Goal: Navigation & Orientation: Find specific page/section

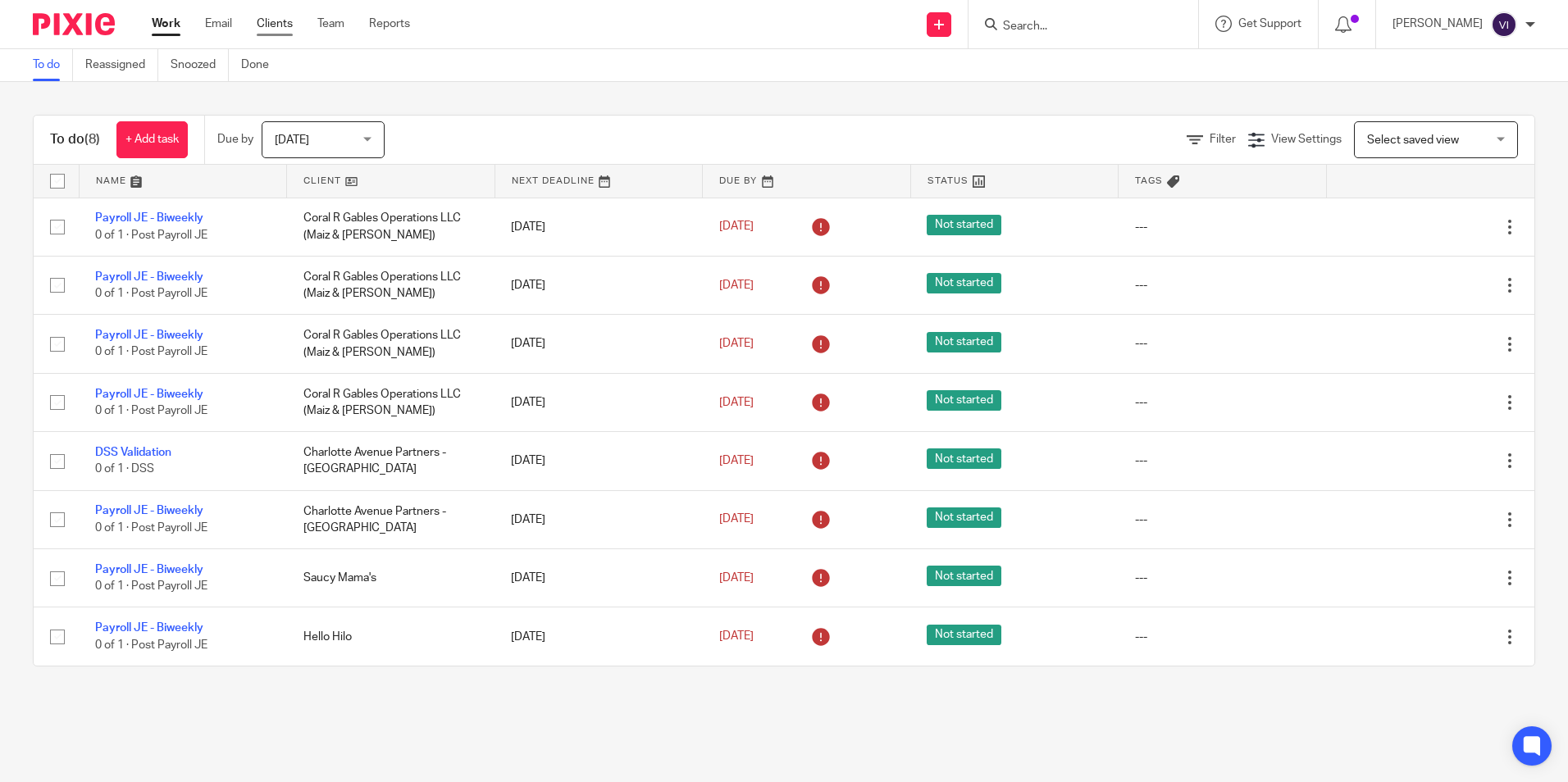
click at [284, 21] on link "Clients" at bounding box center [275, 24] width 36 height 16
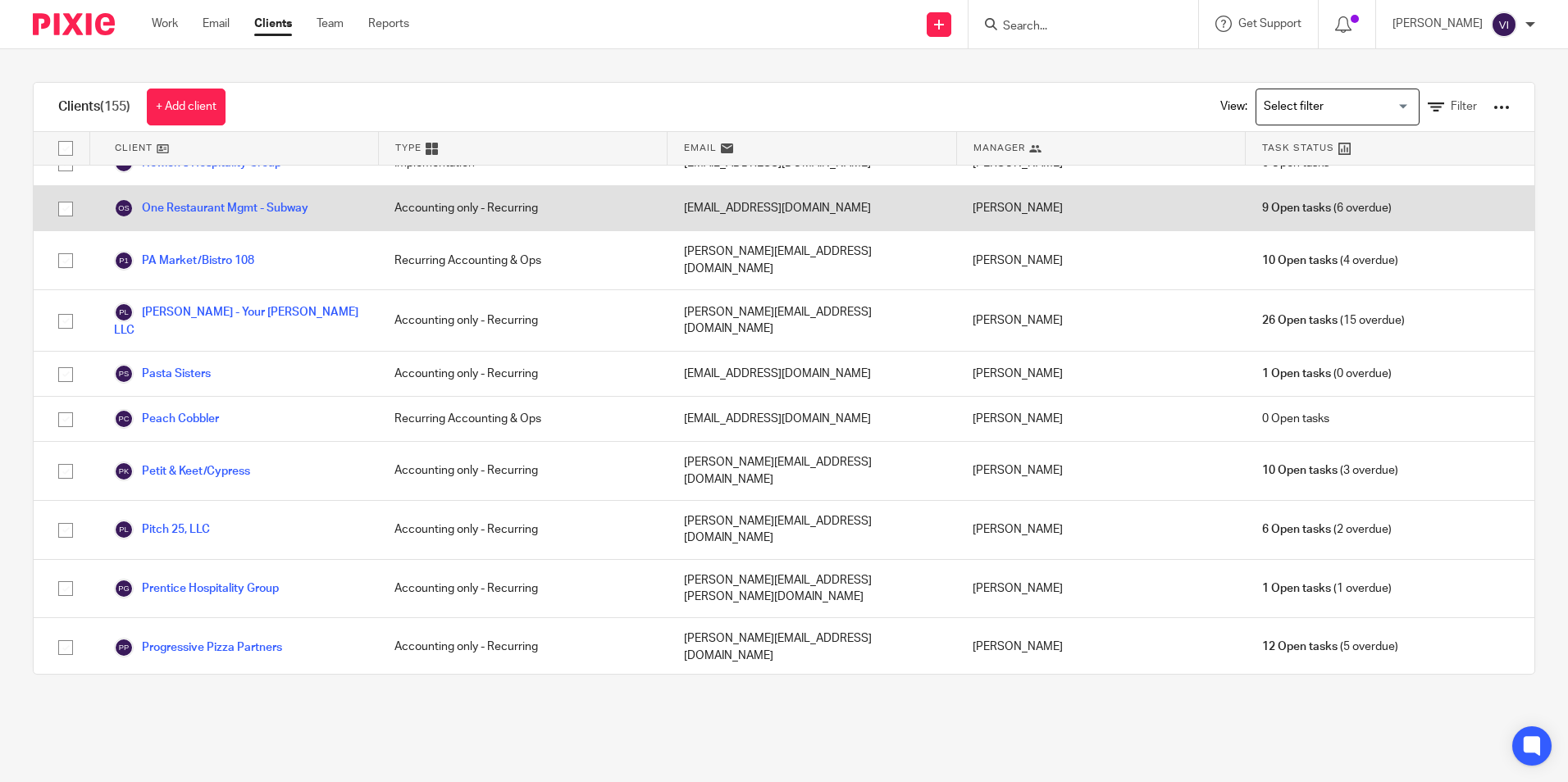
scroll to position [3527, 0]
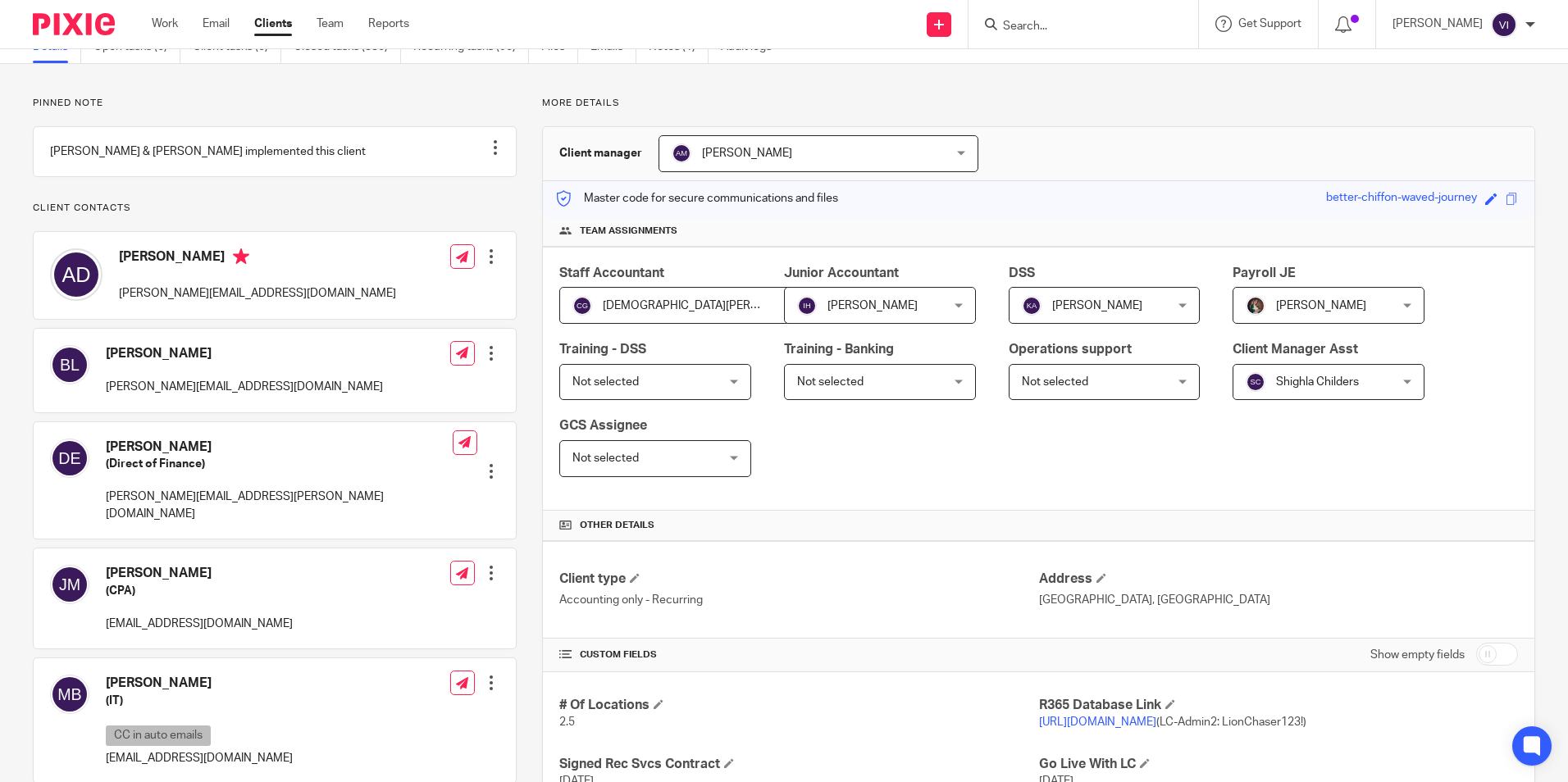
scroll to position [246, 0]
